Goal: Information Seeking & Learning: Learn about a topic

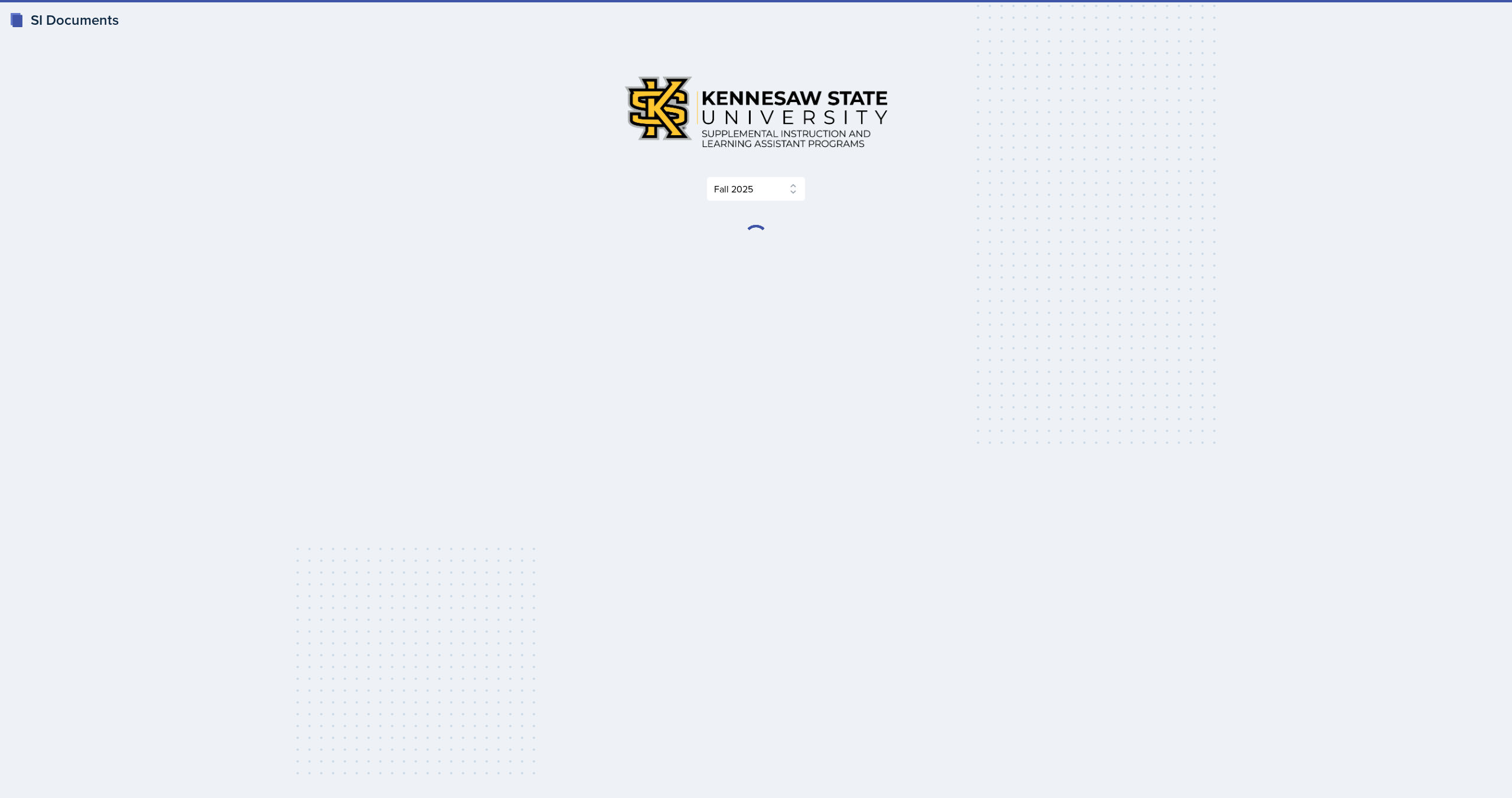
select select "2bed604d-1099-4043-b1bc-2365e8740244"
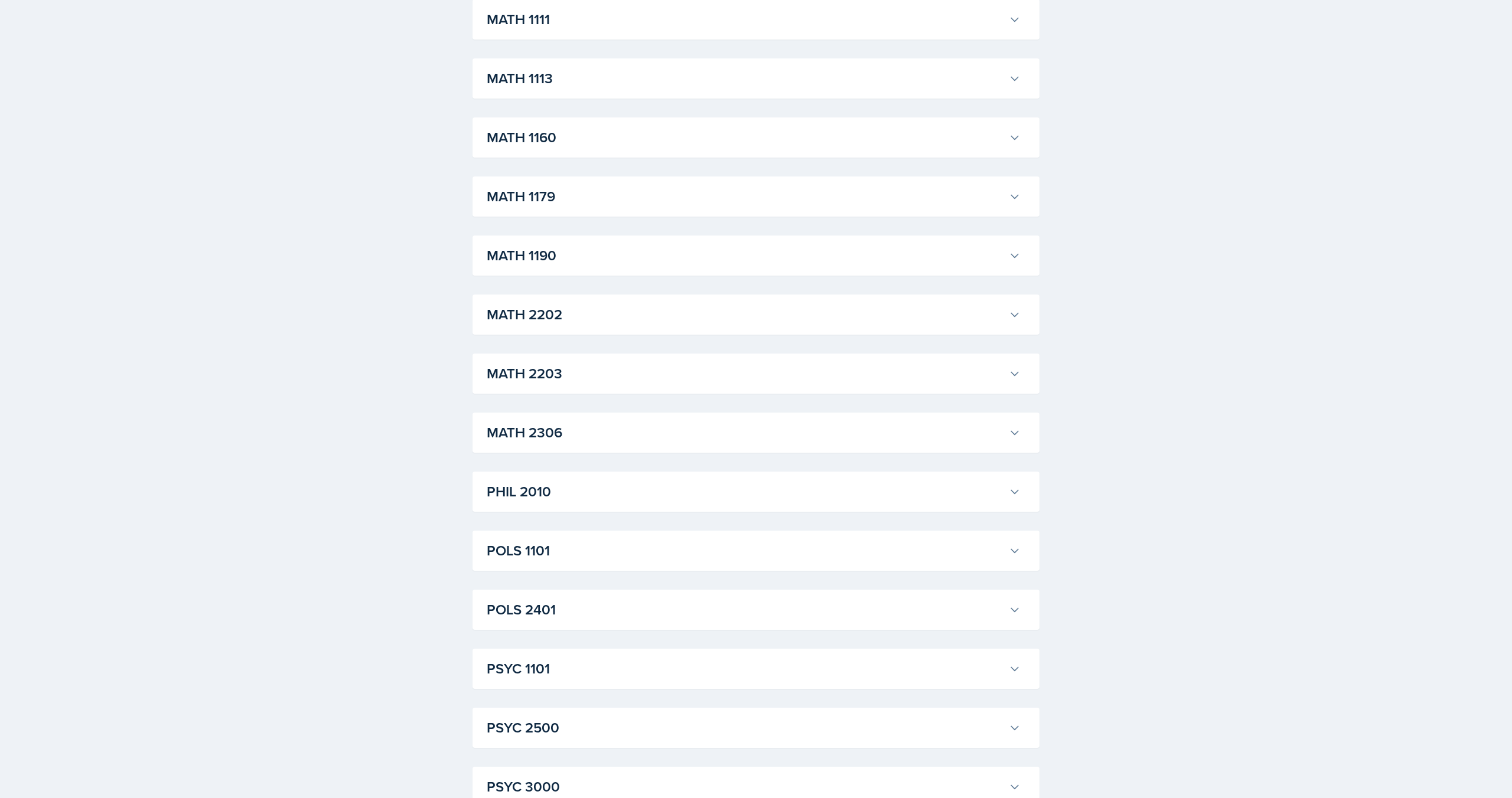
scroll to position [930, 0]
click at [616, 213] on button "MATH 1111" at bounding box center [753, 200] width 539 height 26
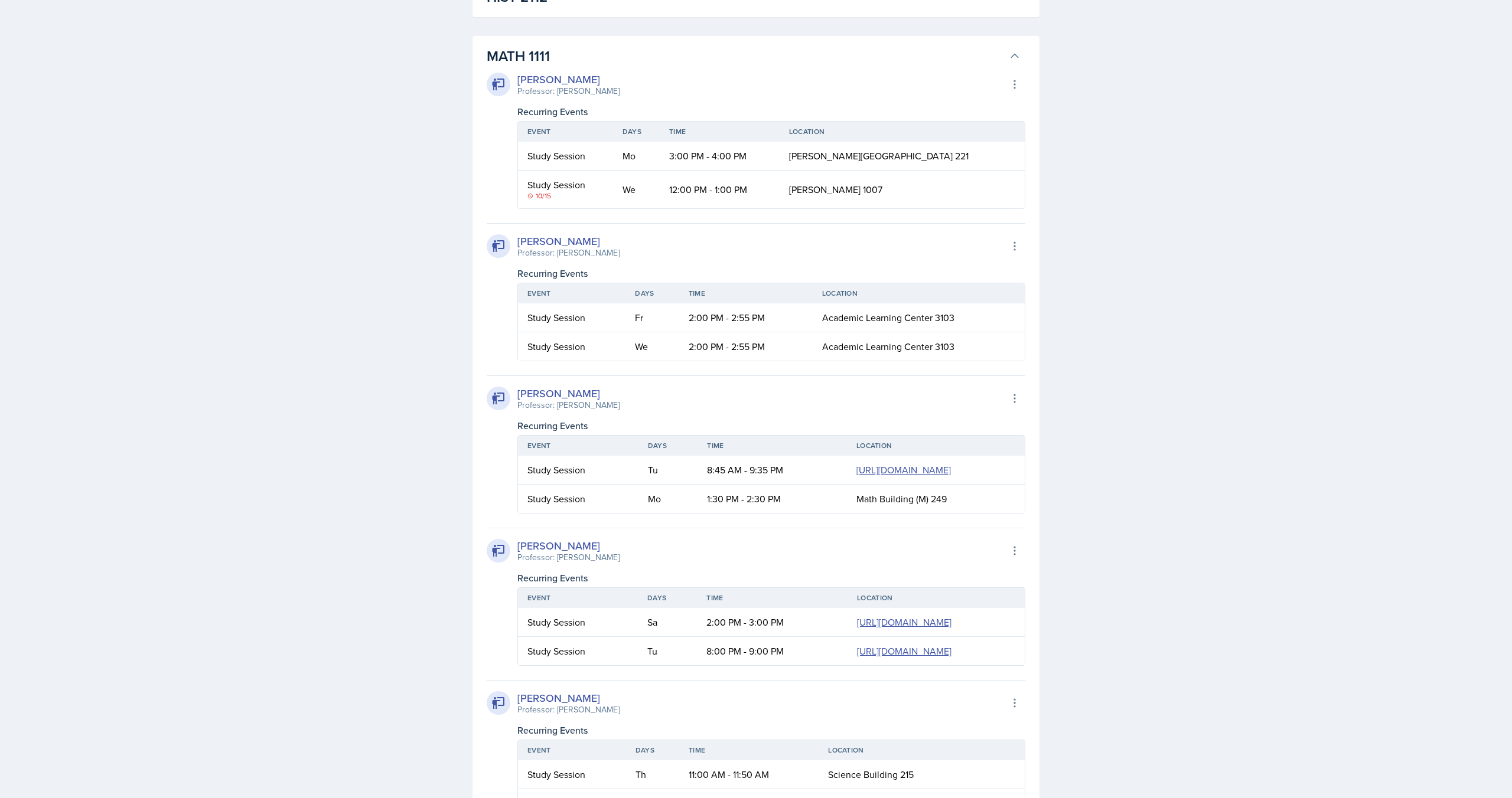
scroll to position [1115, 0]
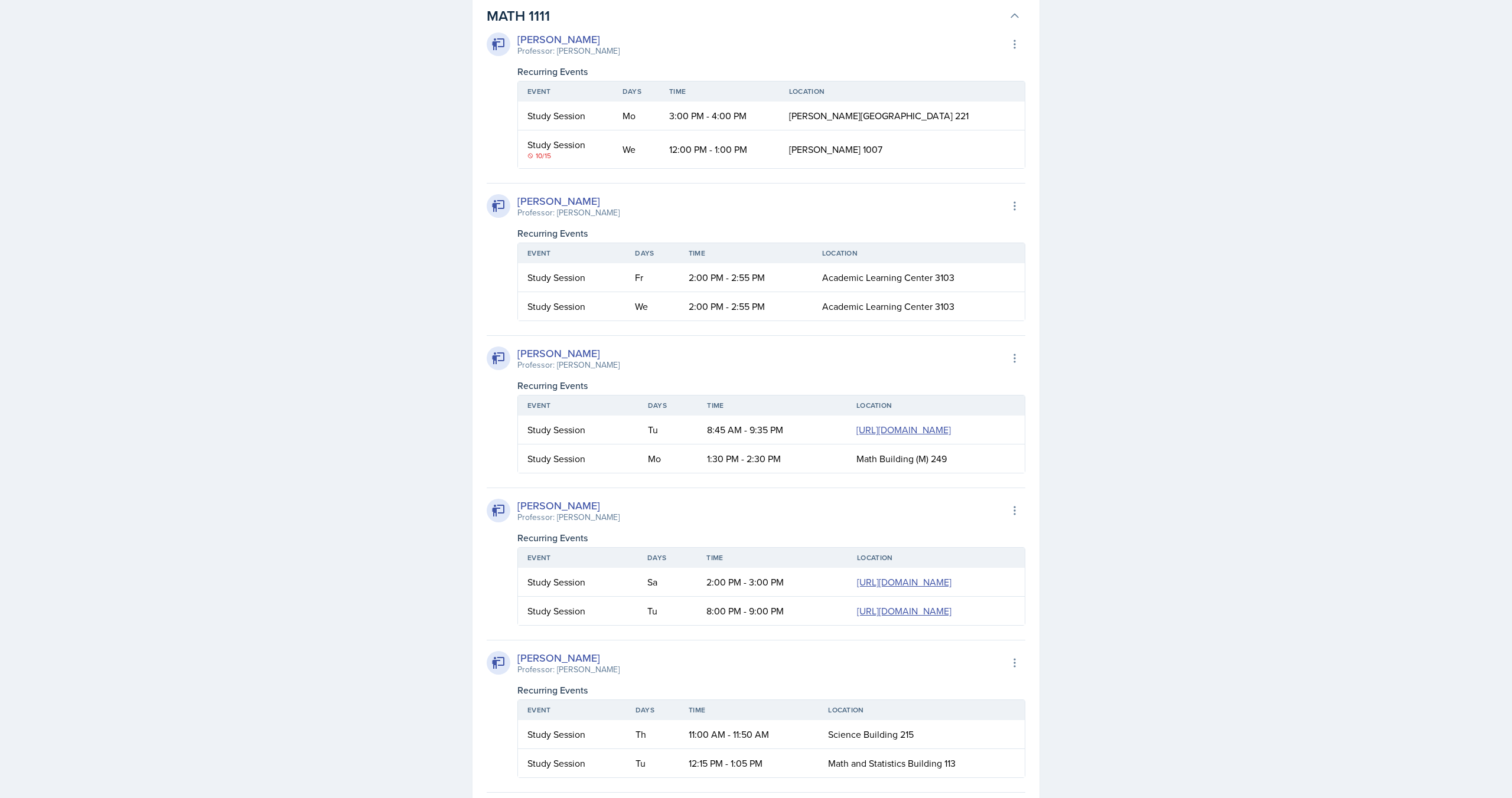
drag, startPoint x: 634, startPoint y: 52, endPoint x: 556, endPoint y: 53, distance: 78.0
click at [556, 53] on div "[PERSON_NAME] Professor: [PERSON_NAME] Export to Google Calendar" at bounding box center [756, 44] width 539 height 26
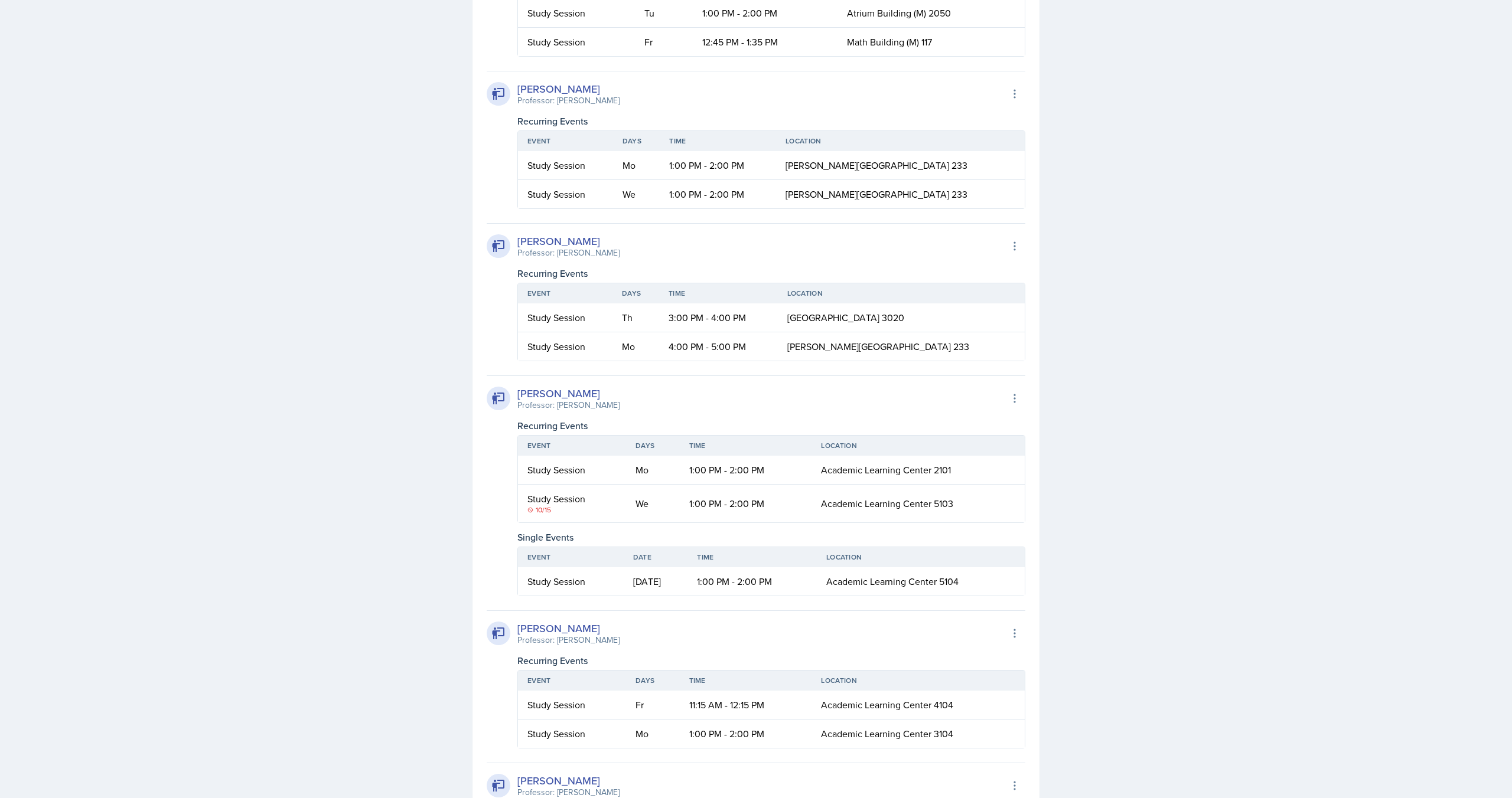
scroll to position [2414, 0]
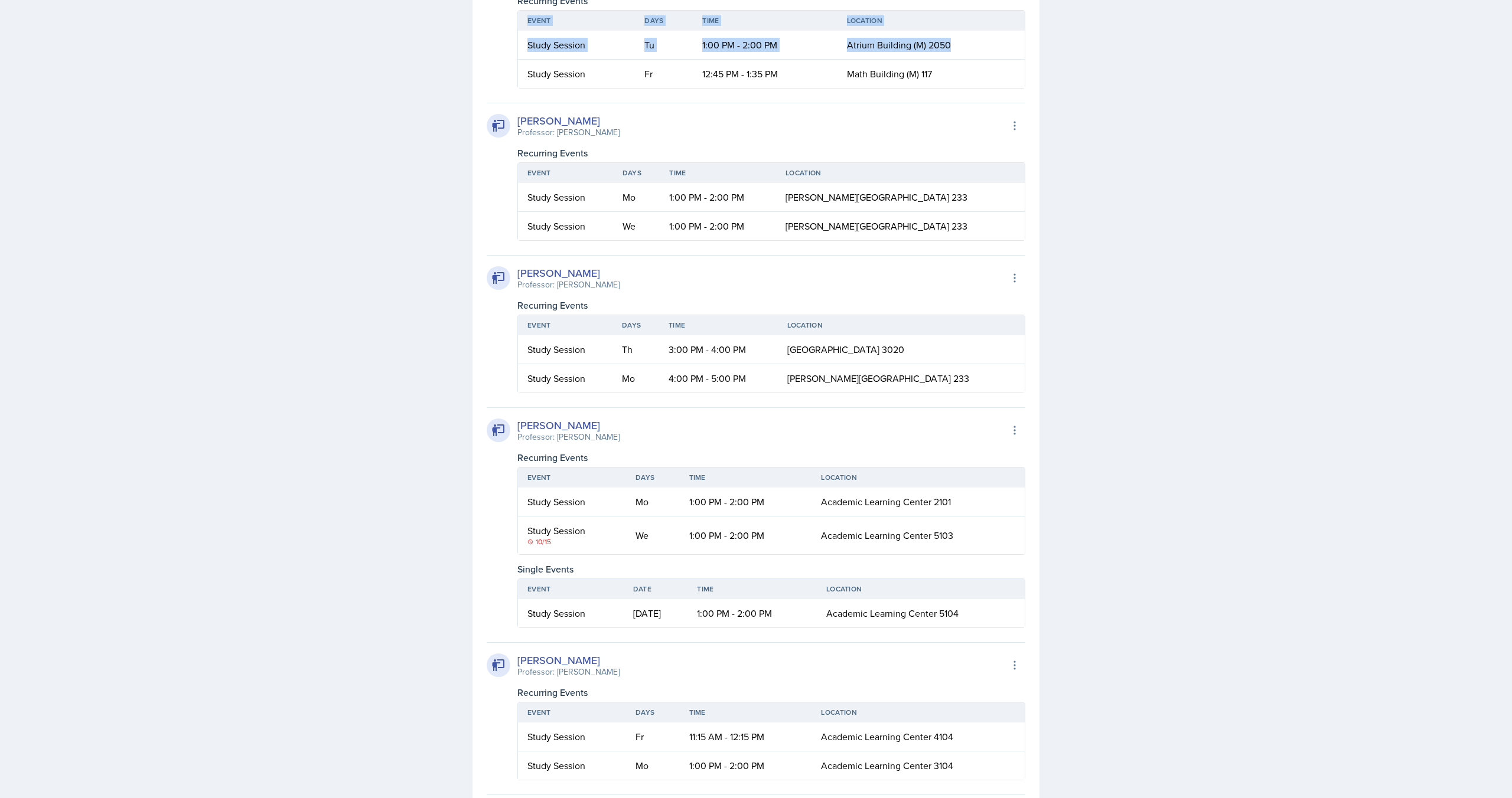
drag, startPoint x: 958, startPoint y: 228, endPoint x: 500, endPoint y: 228, distance: 458.0
click at [500, 89] on div "[PERSON_NAME] Professor: [PERSON_NAME] Export to Google Calendar Recurring Even…" at bounding box center [756, 19] width 539 height 138
click at [949, 88] on td "Math Building (M) 117" at bounding box center [931, 74] width 187 height 28
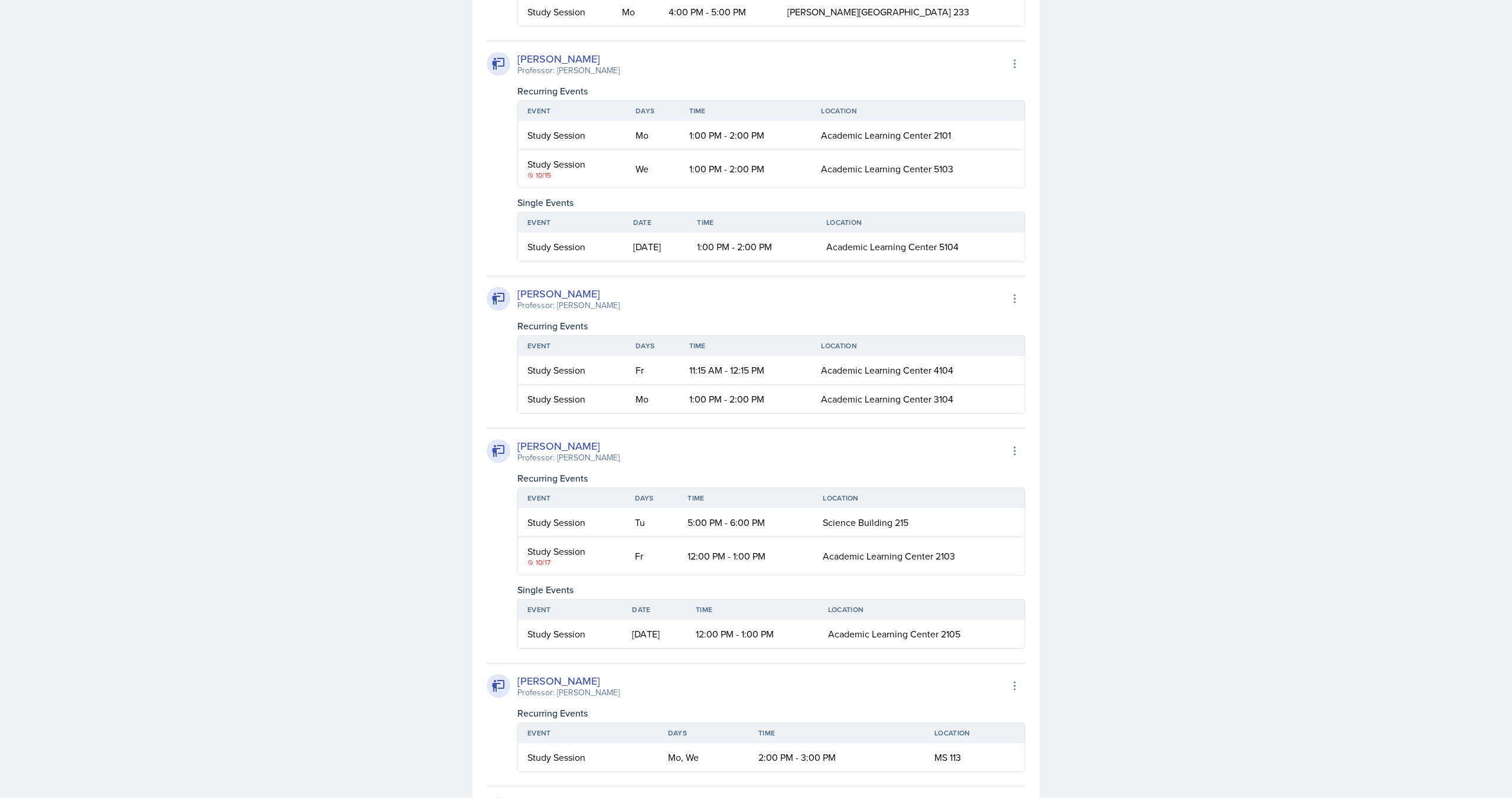
scroll to position [2775, 0]
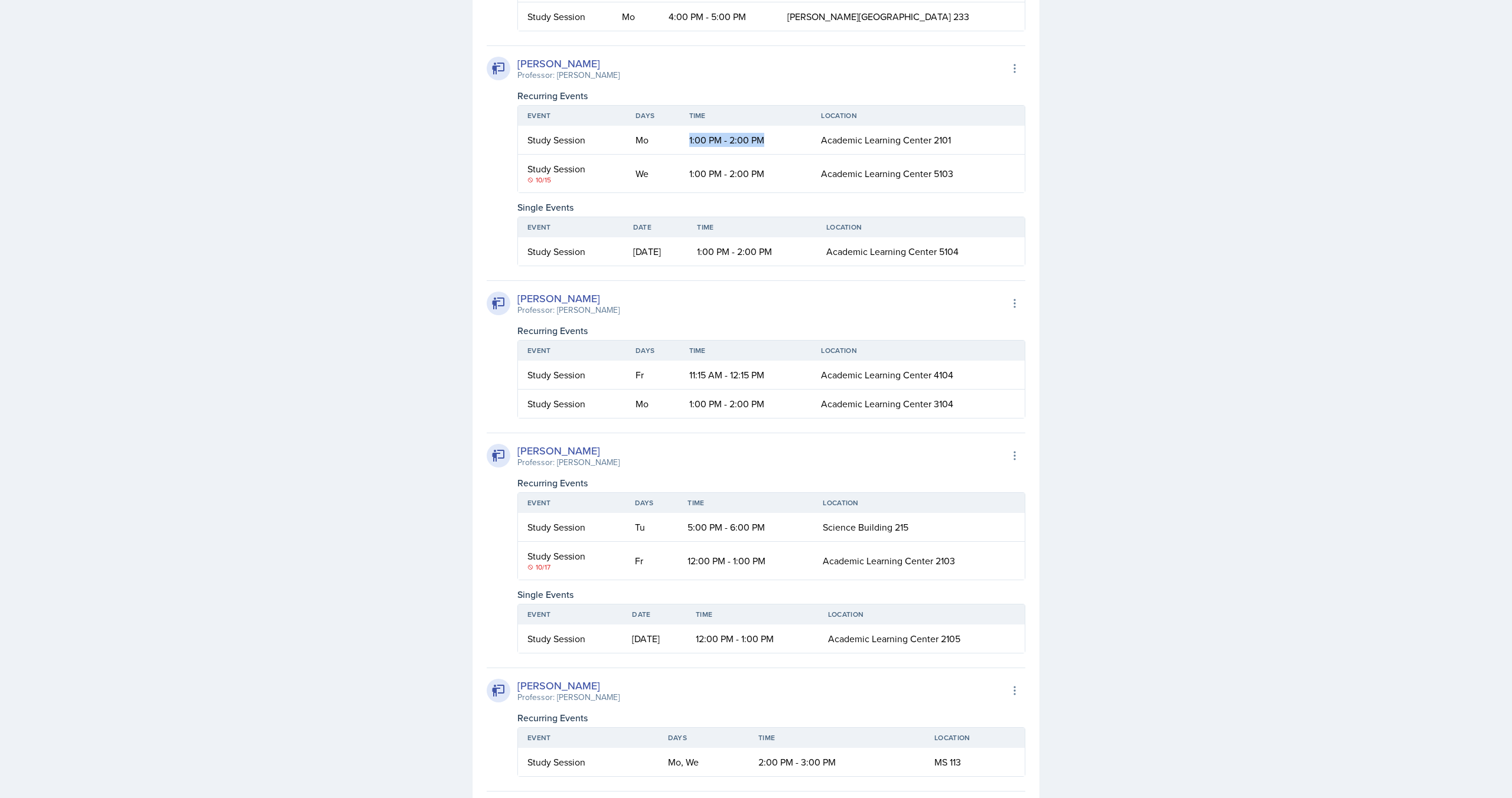
drag, startPoint x: 683, startPoint y: 330, endPoint x: 775, endPoint y: 329, distance: 92.0
click at [775, 155] on td "1:00 PM - 2:00 PM" at bounding box center [745, 140] width 132 height 29
drag, startPoint x: 671, startPoint y: 360, endPoint x: 783, endPoint y: 367, distance: 112.2
click at [783, 192] on tr "Study Session [DATE] 1:00 PM - 2:00 PM Academic Learning Center 5103" at bounding box center [771, 174] width 507 height 38
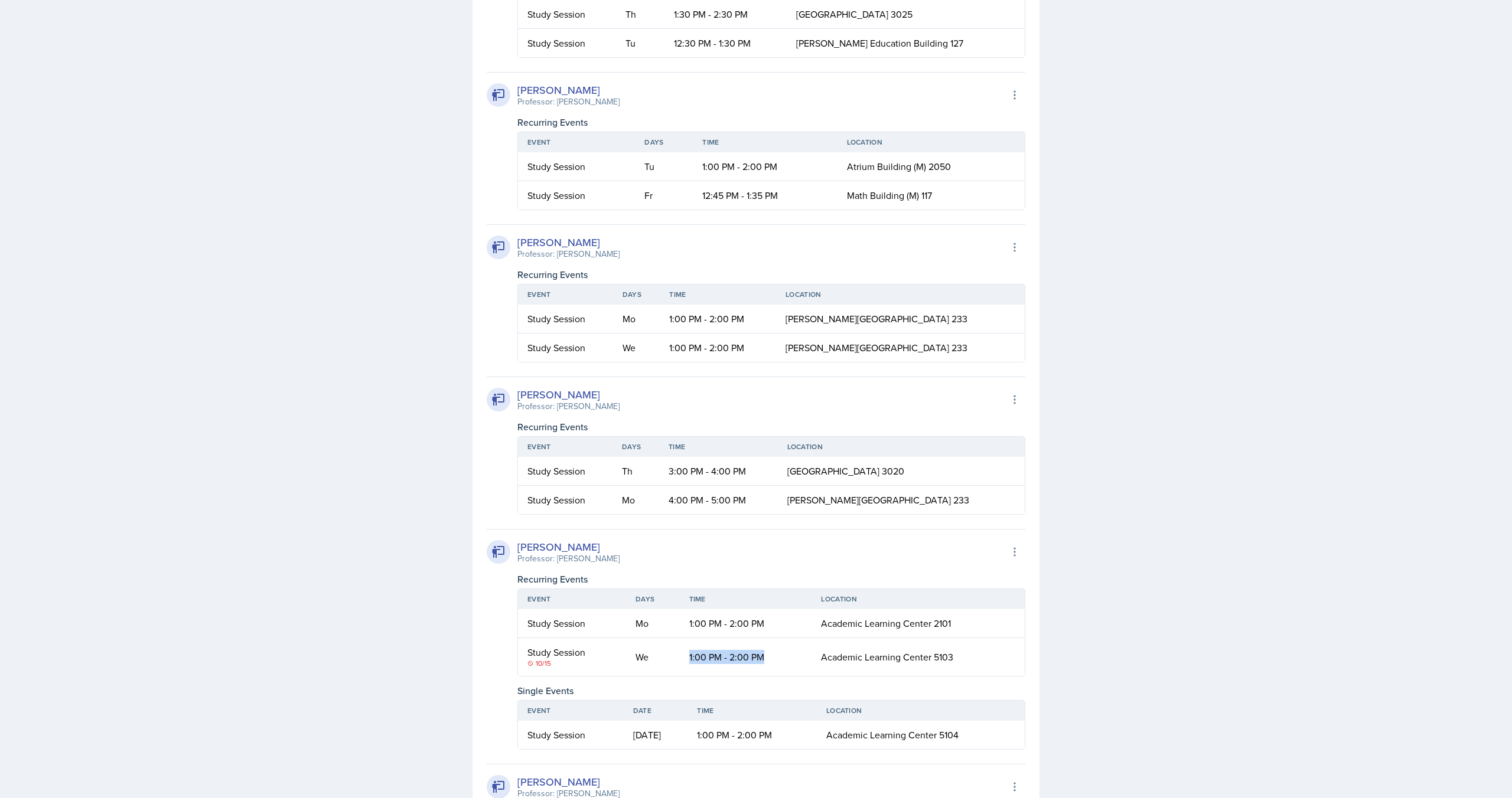
scroll to position [2291, 0]
